Goal: Transaction & Acquisition: Purchase product/service

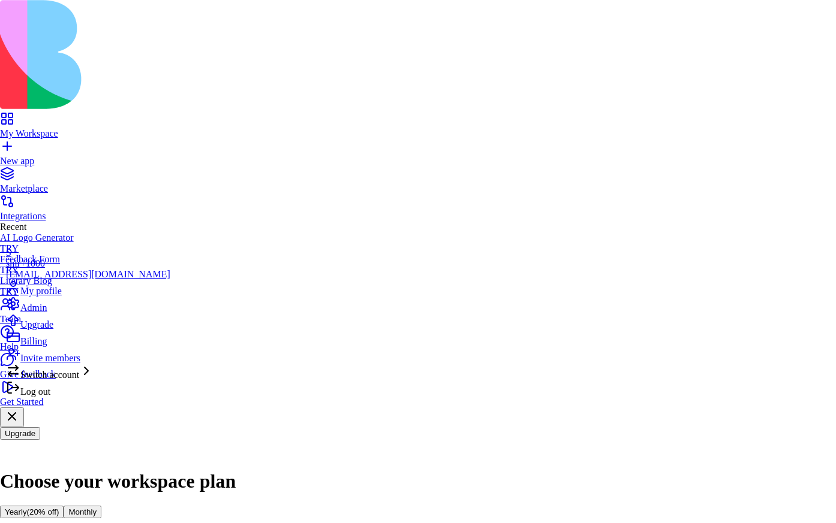
click at [65, 347] on div "Billing" at bounding box center [88, 338] width 164 height 17
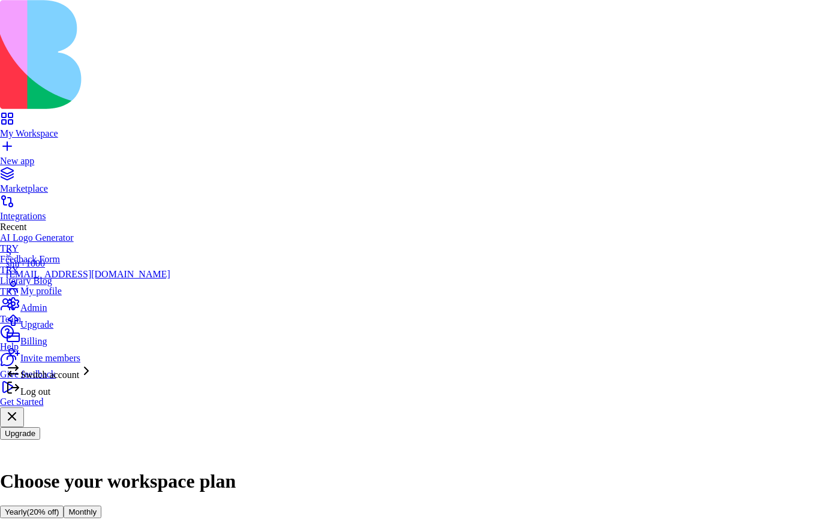
click at [40, 347] on span "Billing" at bounding box center [33, 341] width 26 height 10
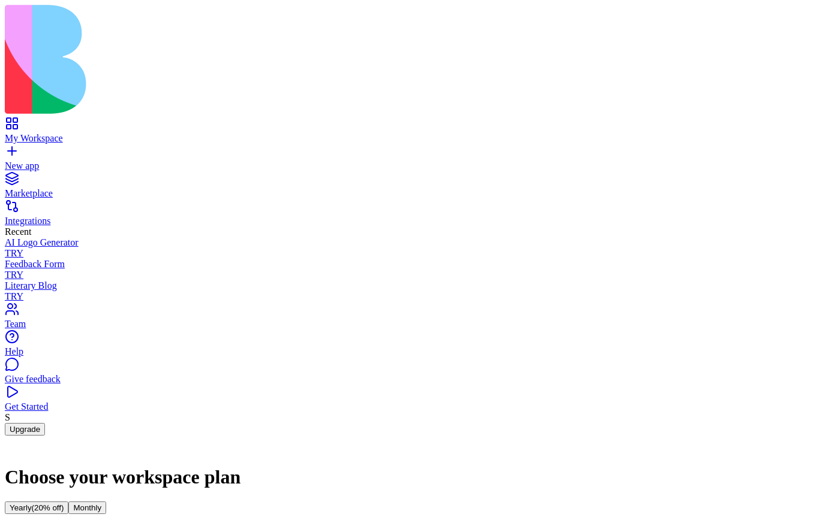
click at [52, 161] on div "New app" at bounding box center [418, 166] width 826 height 11
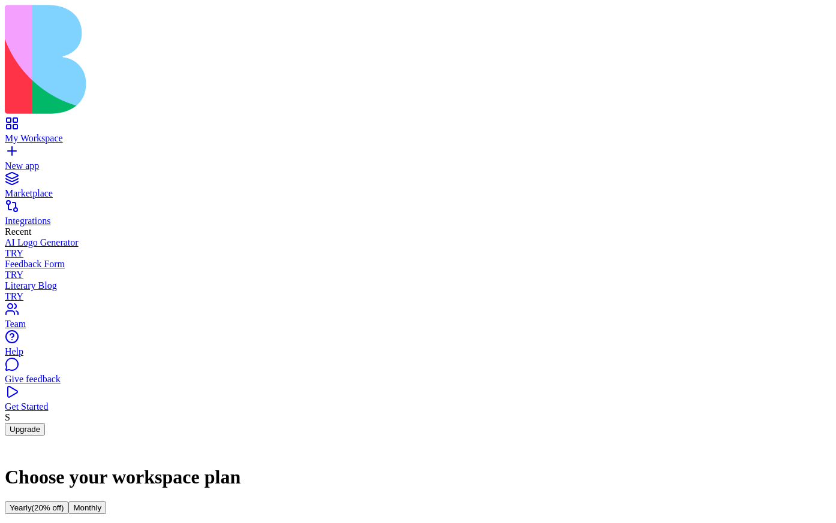
click at [74, 161] on div "New app" at bounding box center [418, 166] width 826 height 11
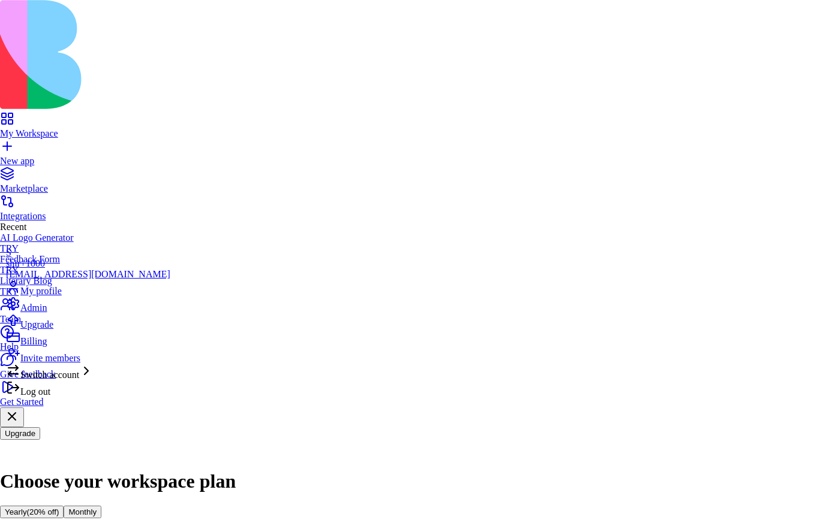
click at [47, 347] on span "Billing" at bounding box center [33, 341] width 26 height 10
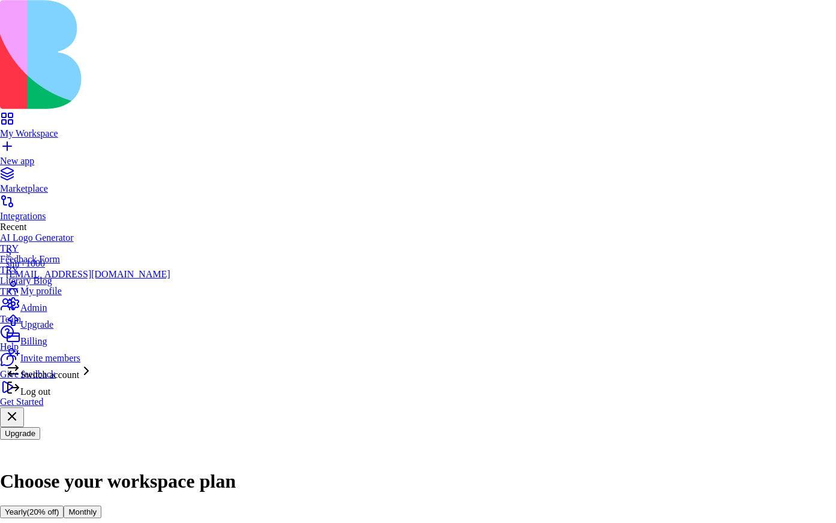
click at [48, 397] on span "Log out" at bounding box center [35, 392] width 30 height 10
